Goal: Navigation & Orientation: Find specific page/section

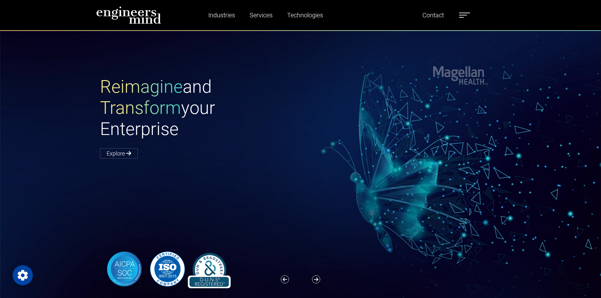
click at [468, 12] on label at bounding box center [464, 15] width 11 height 8
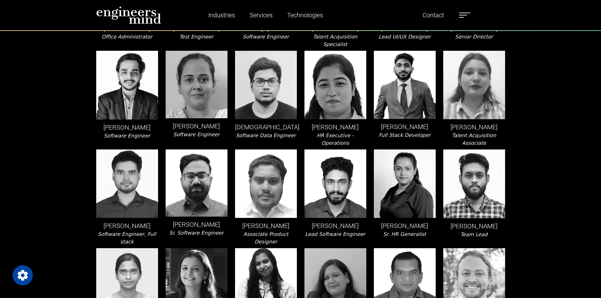
scroll to position [1230, 0]
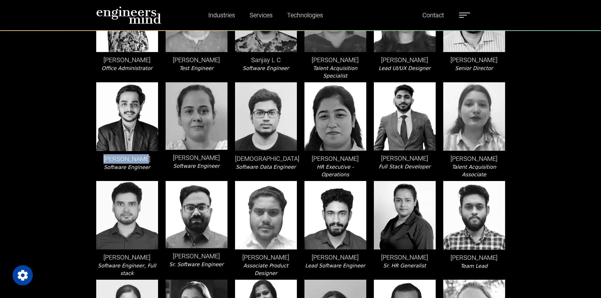
drag, startPoint x: 98, startPoint y: 110, endPoint x: 145, endPoint y: 111, distance: 46.7
click at [145, 154] on p "Satish Dabhi" at bounding box center [127, 158] width 62 height 9
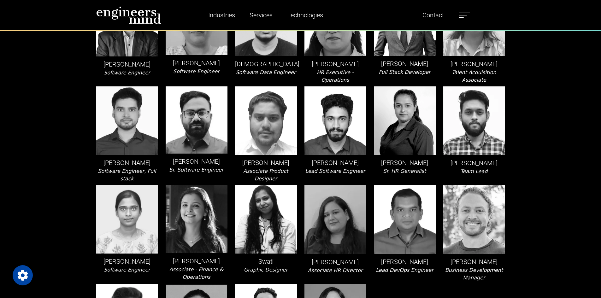
scroll to position [1356, 0]
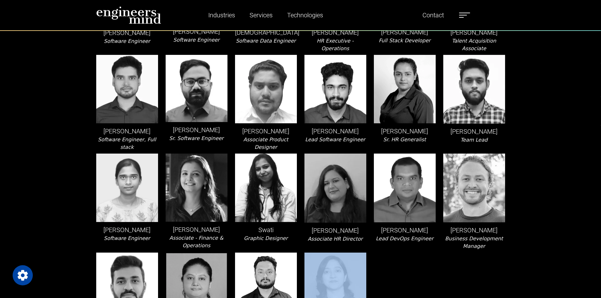
drag, startPoint x: 365, startPoint y: 280, endPoint x: 247, endPoint y: 267, distance: 118.0
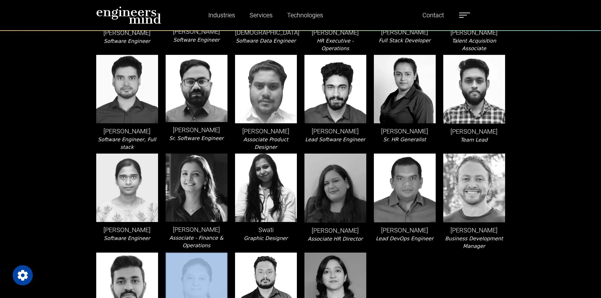
drag, startPoint x: 105, startPoint y: 269, endPoint x: 210, endPoint y: 285, distance: 105.6
click at [218, 280] on div "Vani V Project Functional Consultant" at bounding box center [196, 301] width 69 height 97
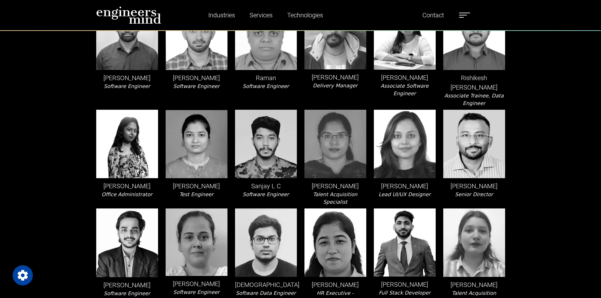
scroll to position [1009, 0]
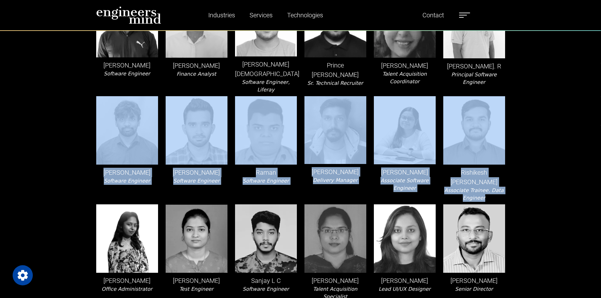
drag, startPoint x: 501, startPoint y: 157, endPoint x: 86, endPoint y: 123, distance: 416.2
drag, startPoint x: 74, startPoint y: 123, endPoint x: 491, endPoint y: 155, distance: 418.2
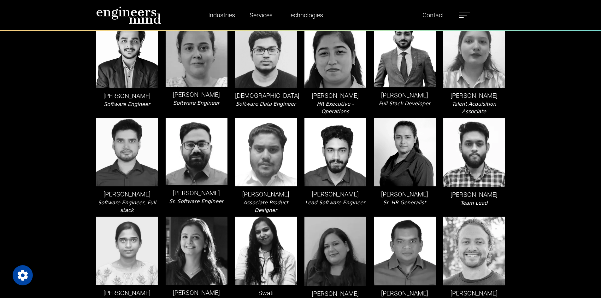
scroll to position [1325, 0]
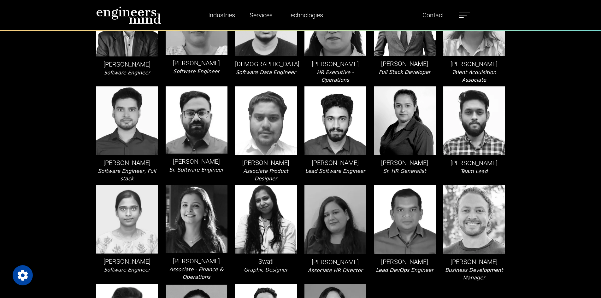
click at [459, 257] on p "Tim Osborne" at bounding box center [474, 261] width 62 height 9
drag, startPoint x: 455, startPoint y: 200, endPoint x: 493, endPoint y: 202, distance: 37.6
click at [493, 257] on p "Tim Osborne" at bounding box center [474, 261] width 62 height 9
click at [490, 257] on p "Tim Osborne" at bounding box center [474, 261] width 62 height 9
drag, startPoint x: 492, startPoint y: 214, endPoint x: 457, endPoint y: 198, distance: 38.6
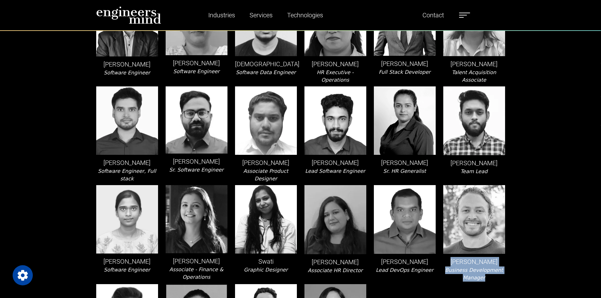
click at [457, 198] on div "Tim Osborne Business Development Manager" at bounding box center [473, 233] width 69 height 97
click at [457, 257] on p "Tim Osborne" at bounding box center [474, 261] width 62 height 9
drag, startPoint x: 449, startPoint y: 209, endPoint x: 496, endPoint y: 216, distance: 47.9
click at [496, 216] on div "Tim Osborne Business Development Manager" at bounding box center [473, 233] width 69 height 97
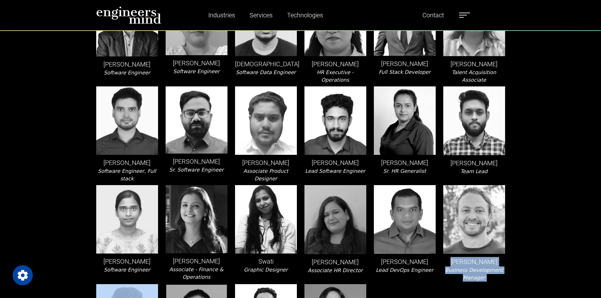
drag, startPoint x: 496, startPoint y: 216, endPoint x: 453, endPoint y: 200, distance: 45.9
click at [453, 200] on div "Tim Osborne Business Development Manager" at bounding box center [473, 233] width 69 height 97
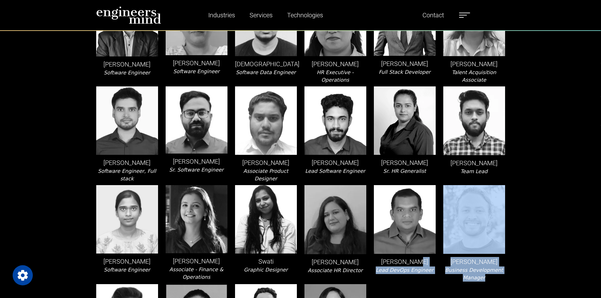
drag, startPoint x: 510, startPoint y: 214, endPoint x: 439, endPoint y: 196, distance: 73.2
click at [479, 267] on icon "Business Development Manager" at bounding box center [474, 274] width 58 height 14
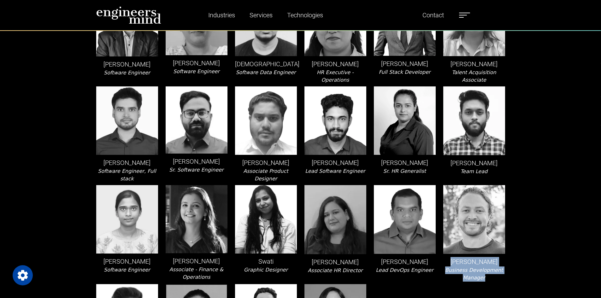
drag, startPoint x: 449, startPoint y: 197, endPoint x: 545, endPoint y: 220, distance: 99.0
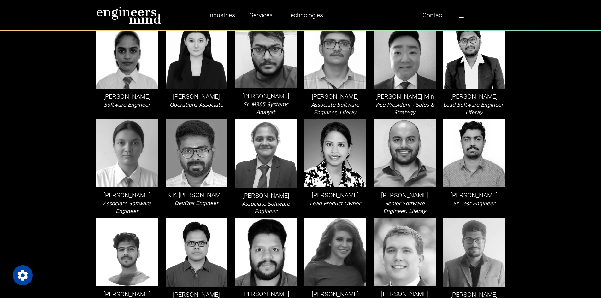
scroll to position [442, 0]
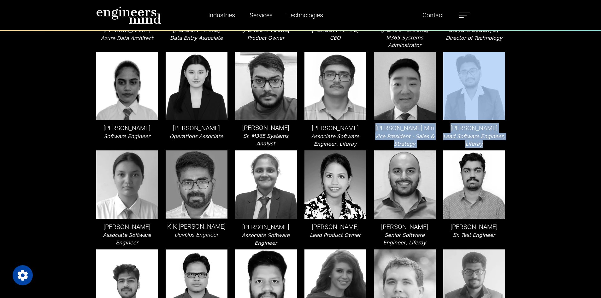
drag, startPoint x: 384, startPoint y: 118, endPoint x: 490, endPoint y: 134, distance: 106.5
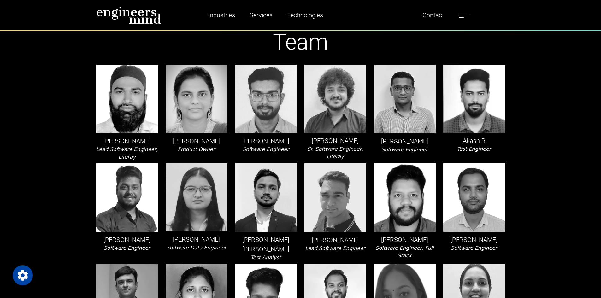
scroll to position [0, 0]
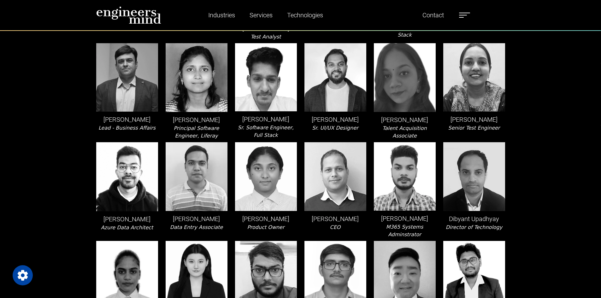
scroll to position [284, 0]
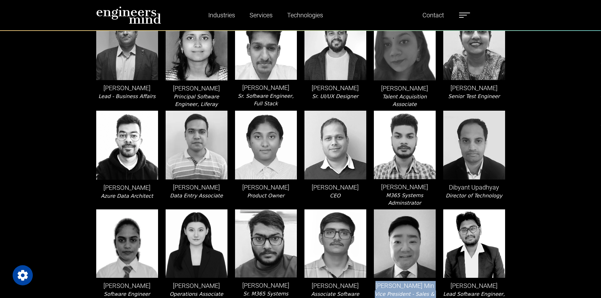
drag, startPoint x: 428, startPoint y: 292, endPoint x: 384, endPoint y: 277, distance: 46.4
click at [384, 277] on div "James K. Min Vice President - Sales & Strategy" at bounding box center [404, 257] width 69 height 96
click at [384, 281] on p "James K. Min" at bounding box center [405, 285] width 62 height 9
drag, startPoint x: 384, startPoint y: 277, endPoint x: 418, endPoint y: 290, distance: 35.7
click at [418, 290] on div "James K. Min Vice President - Sales & Strategy" at bounding box center [404, 257] width 69 height 96
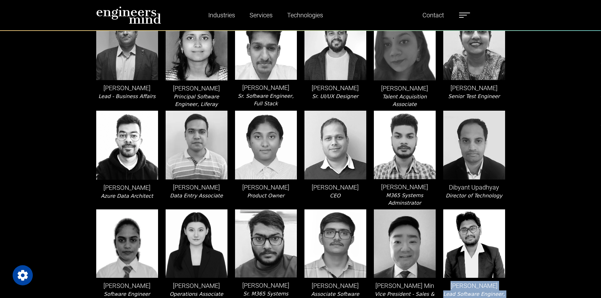
drag, startPoint x: 450, startPoint y: 275, endPoint x: 492, endPoint y: 291, distance: 45.0
click at [492, 291] on div "Jayesh Goswami Lead Software Engineer, Liferay" at bounding box center [473, 257] width 69 height 96
